Goal: Task Accomplishment & Management: Complete application form

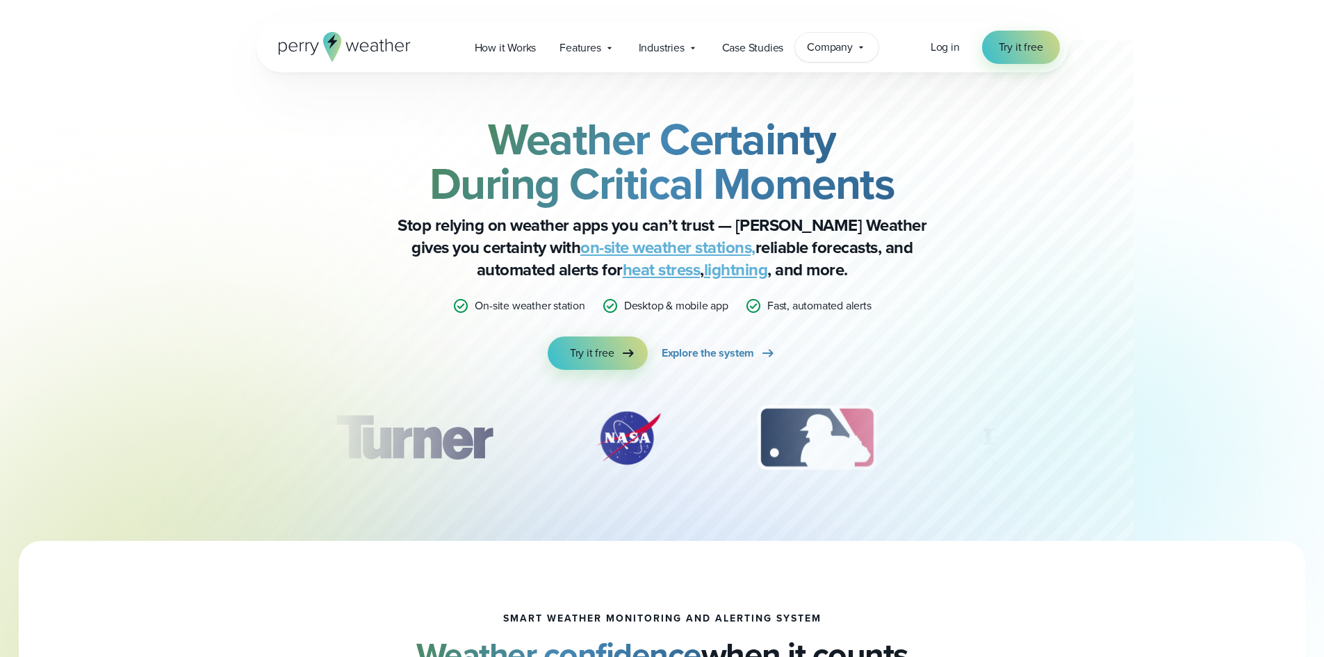
click at [862, 40] on div "Company Contact Us Reach out to us for sales or support questions" at bounding box center [836, 47] width 83 height 29
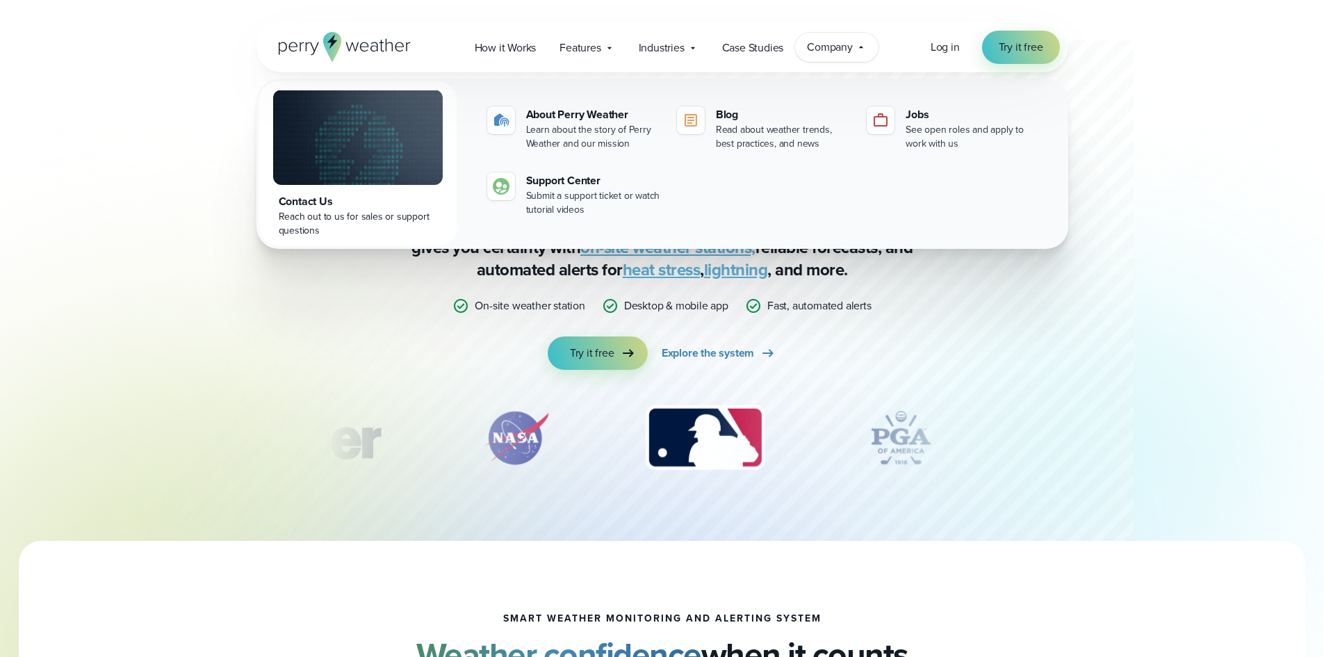
click at [841, 51] on span "Company" at bounding box center [830, 47] width 46 height 17
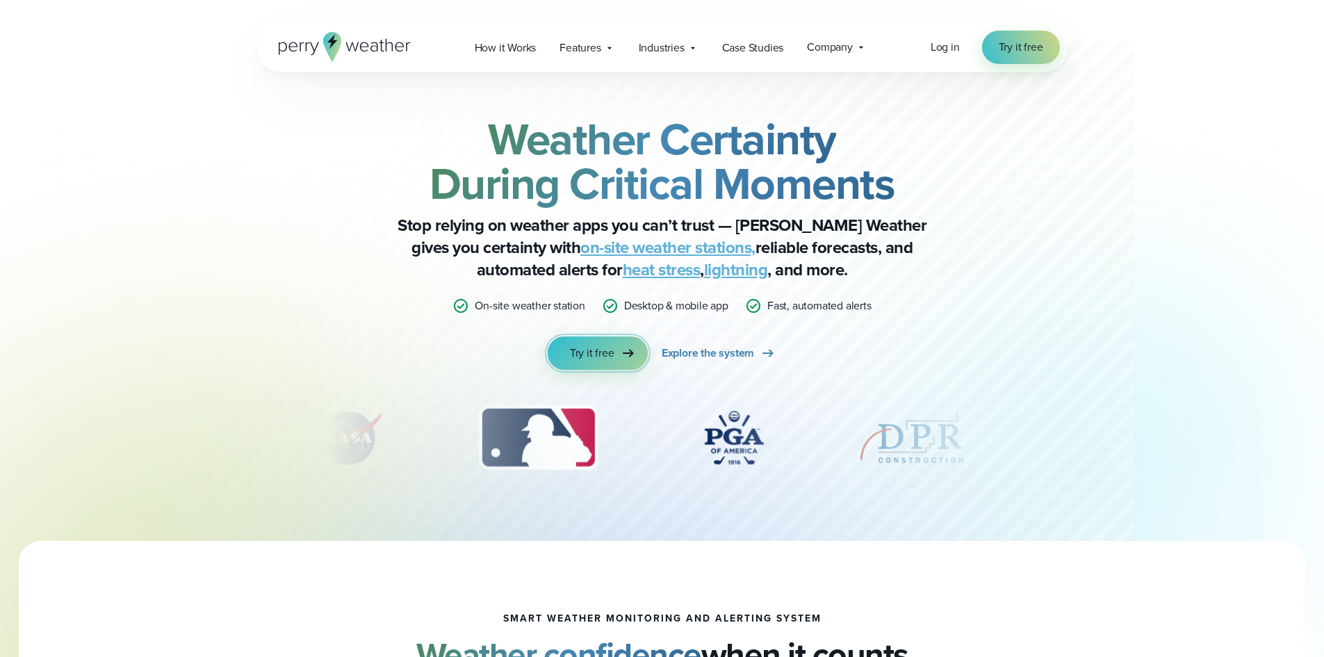
click at [613, 343] on link "Try it free" at bounding box center [598, 352] width 100 height 33
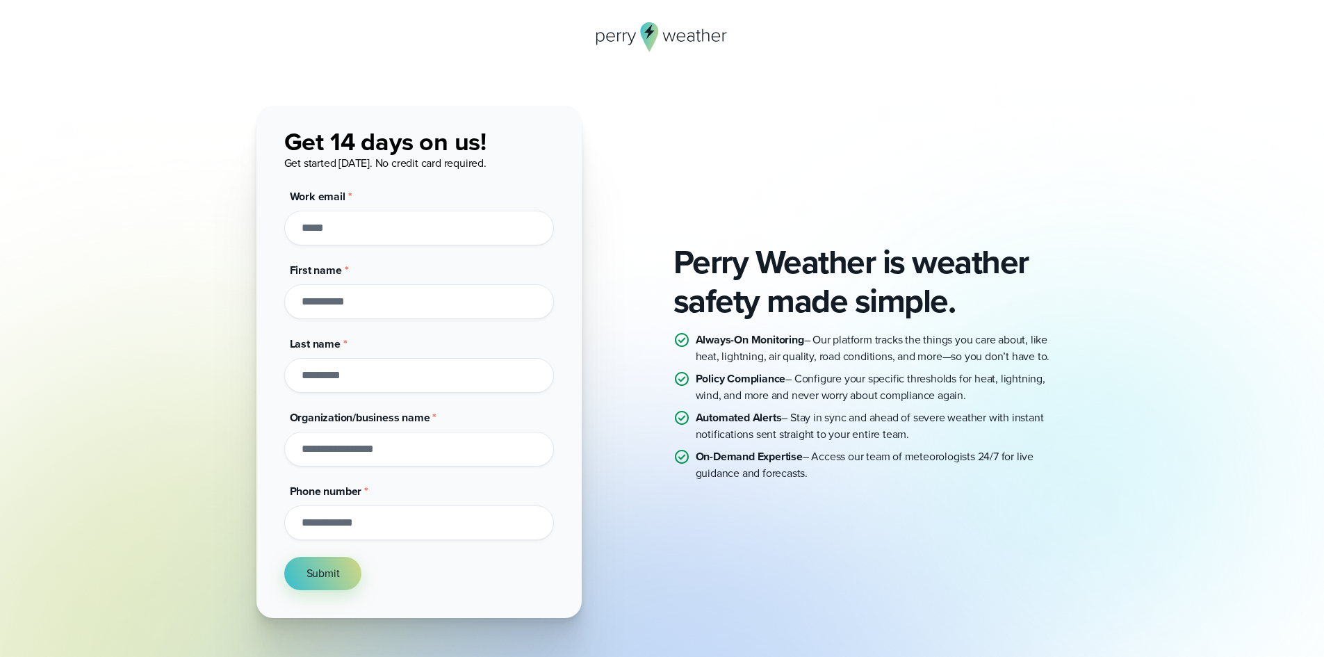
click at [749, 111] on div "Perry Weather is weather safety made simple. Always-On Monitoring – Our platfor…" at bounding box center [663, 362] width 812 height 512
